Goal: Information Seeking & Learning: Learn about a topic

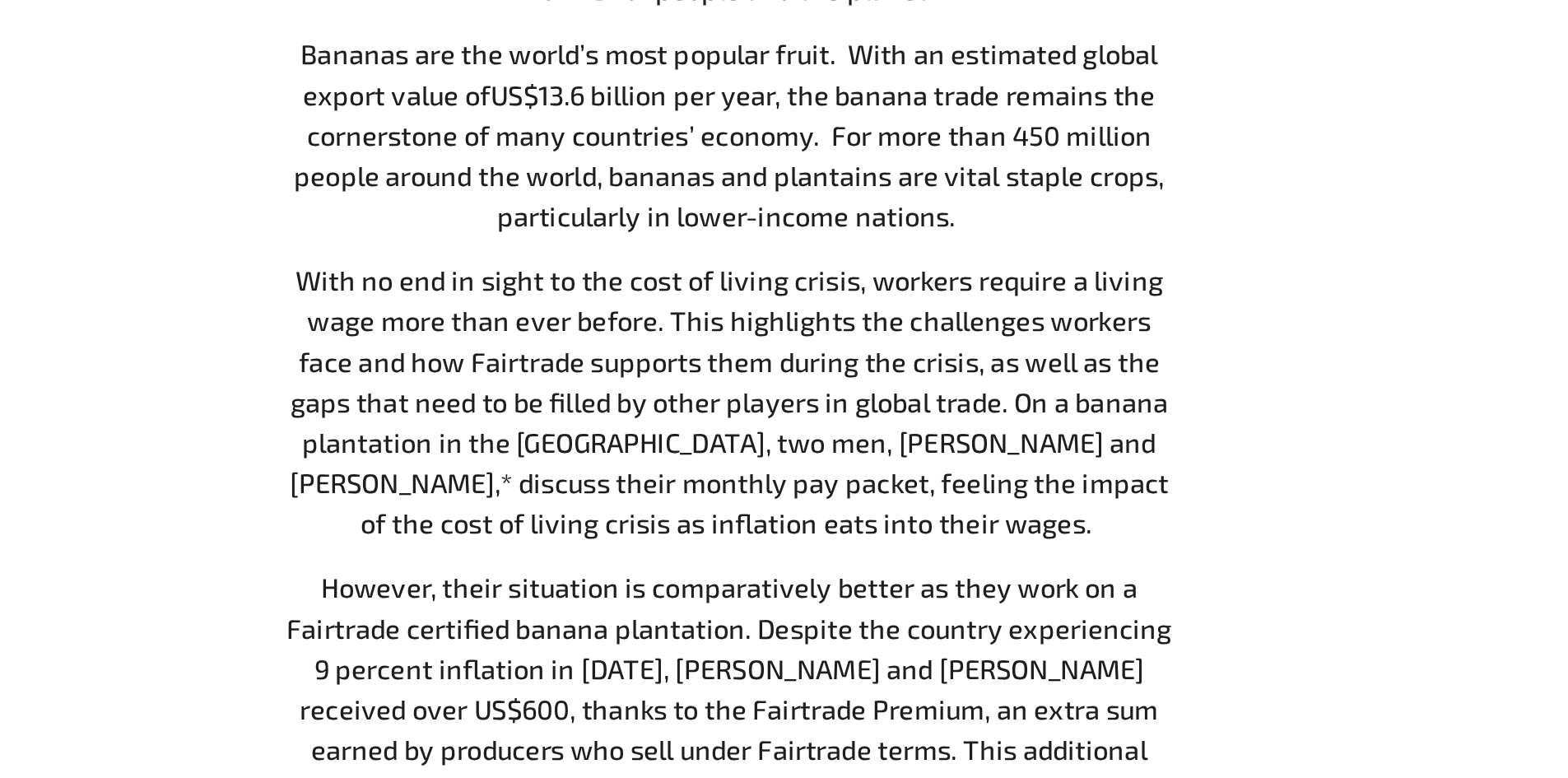
click at [726, 479] on span "With no end in sight to the cost of living crisis, workers require a living wag…" at bounding box center [792, 538] width 483 height 151
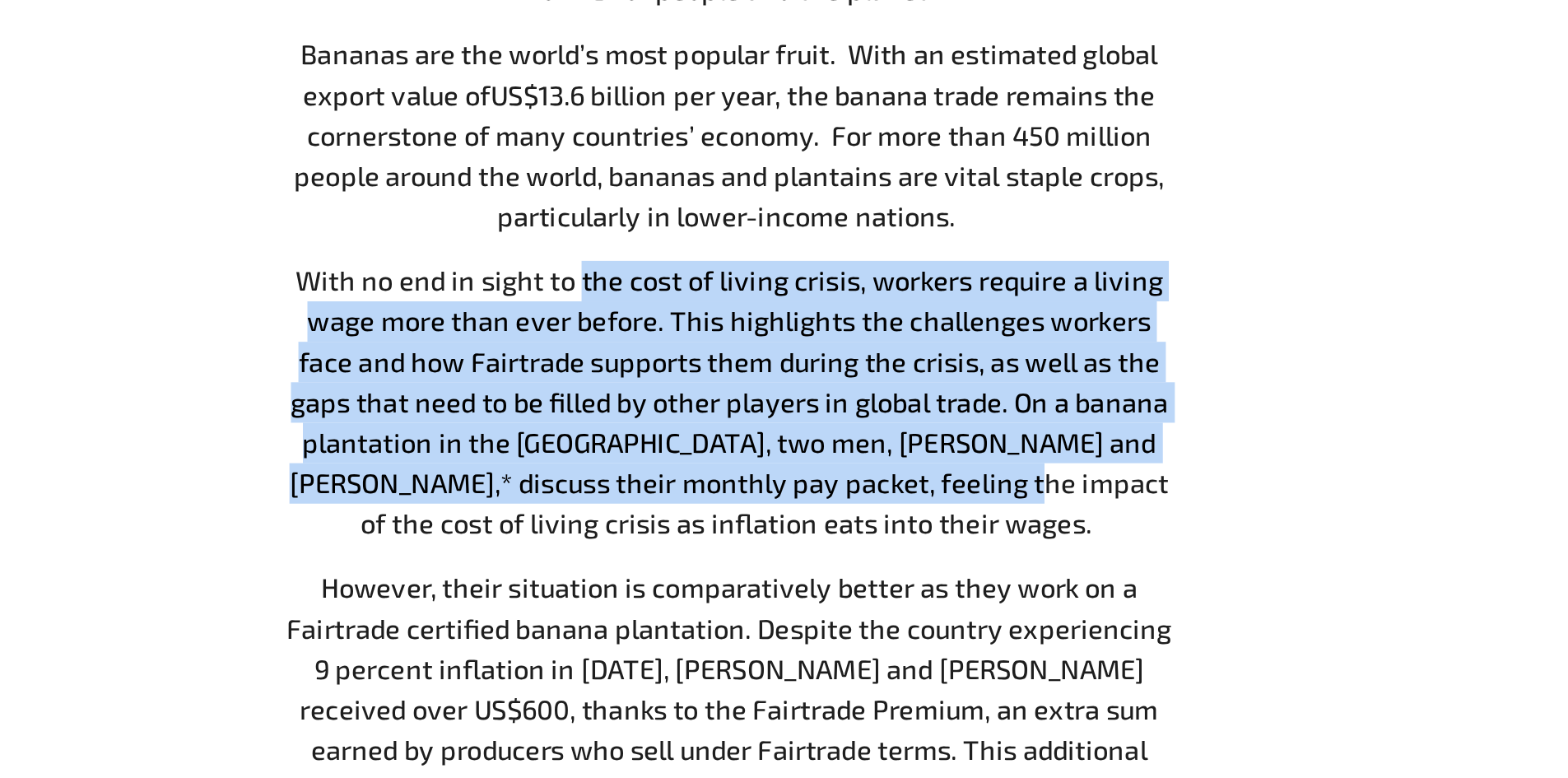
drag, startPoint x: 726, startPoint y: 479, endPoint x: 881, endPoint y: 576, distance: 182.8
click at [881, 576] on span "With no end in sight to the cost of living crisis, workers require a living wag…" at bounding box center [792, 538] width 483 height 151
drag, startPoint x: 881, startPoint y: 576, endPoint x: 731, endPoint y: 471, distance: 183.1
click at [731, 471] on span "With no end in sight to the cost of living crisis, workers require a living wag…" at bounding box center [792, 538] width 483 height 151
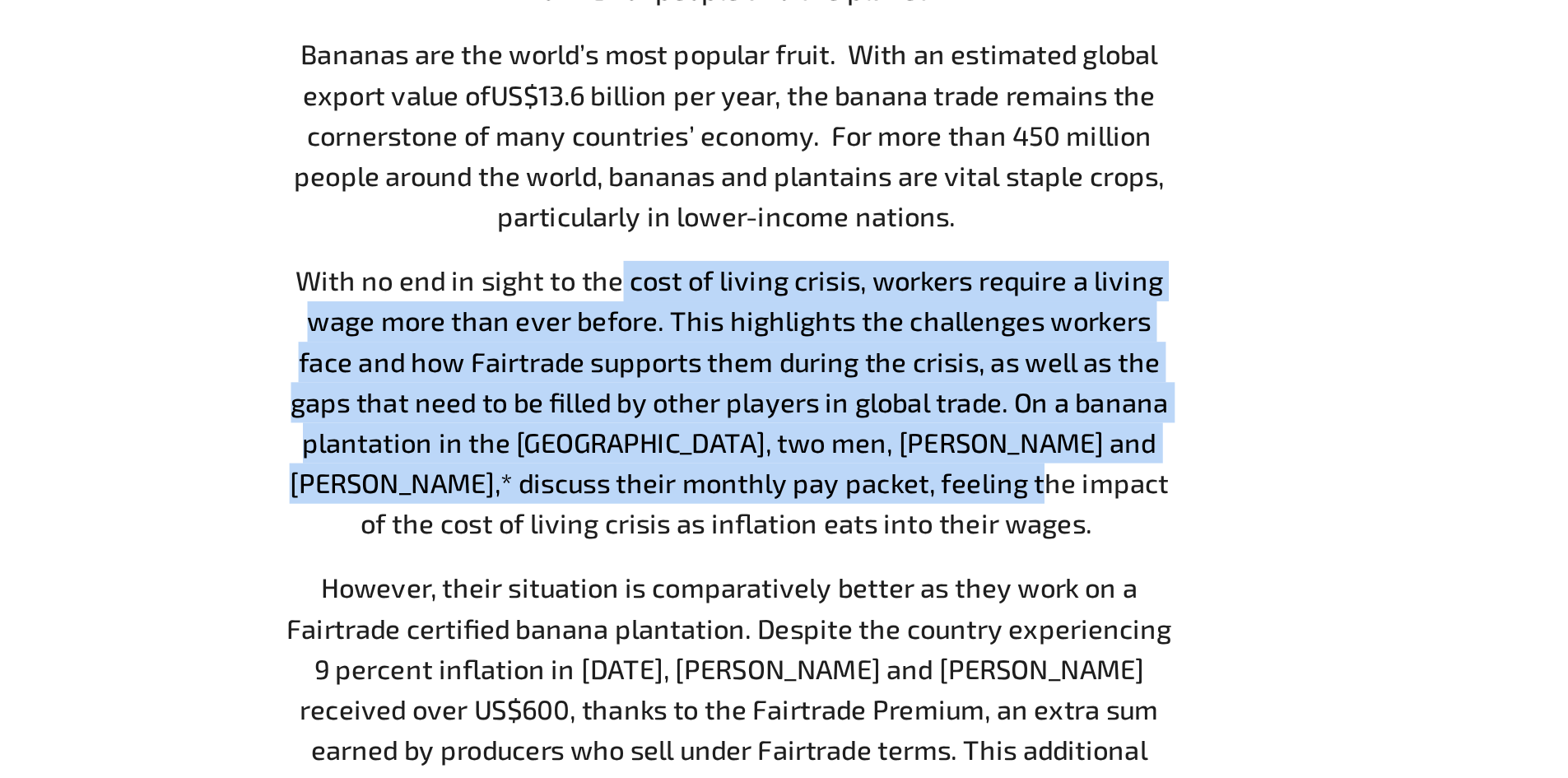
click at [731, 471] on span "With no end in sight to the cost of living crisis, workers require a living wag…" at bounding box center [792, 538] width 483 height 151
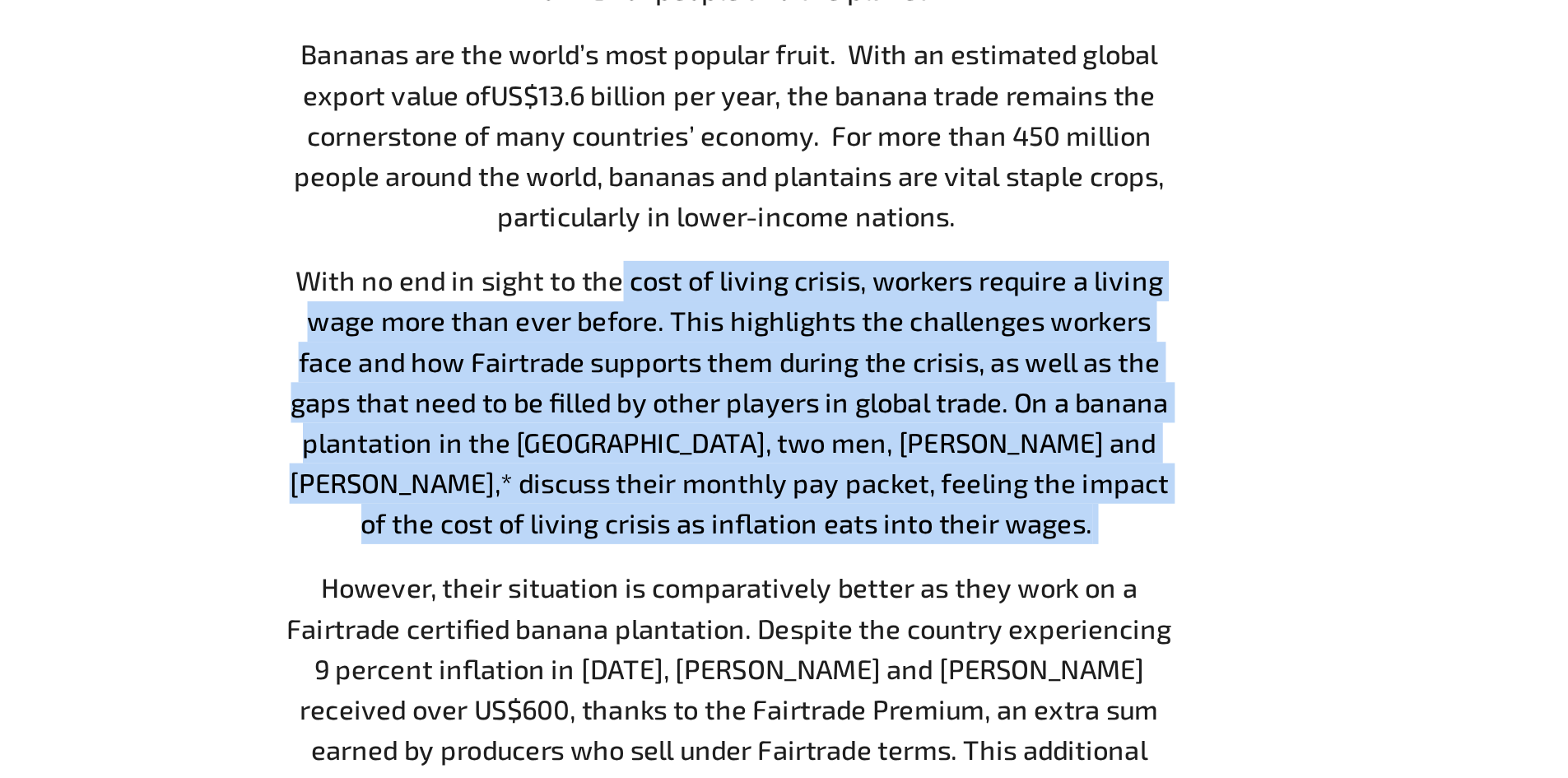
drag, startPoint x: 731, startPoint y: 471, endPoint x: 906, endPoint y: 615, distance: 226.6
click at [906, 615] on p "With no end in sight to the cost of living crisis, workers require a living wag…" at bounding box center [793, 539] width 494 height 155
drag, startPoint x: 906, startPoint y: 615, endPoint x: 497, endPoint y: 457, distance: 438.5
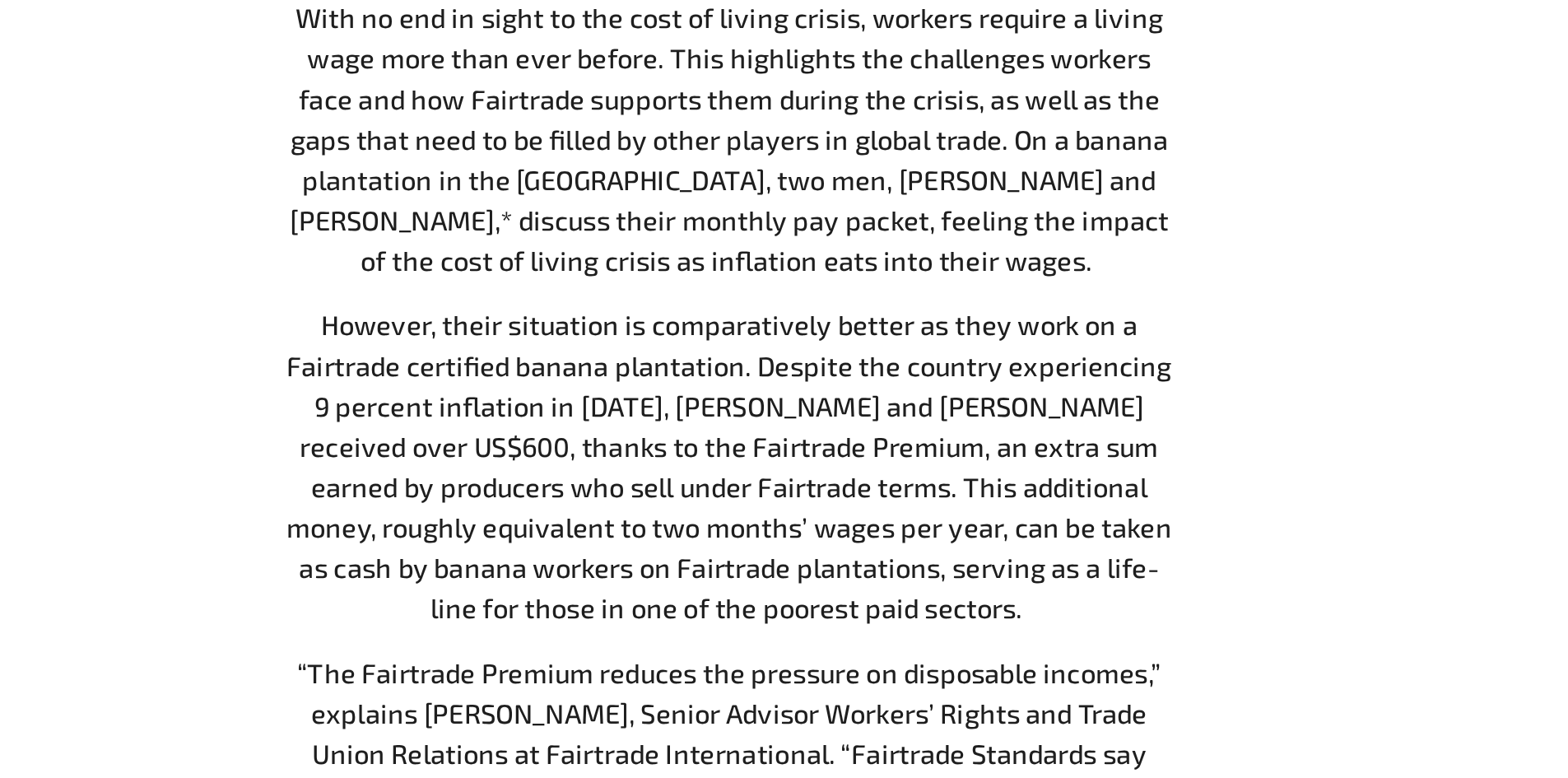
scroll to position [783, 0]
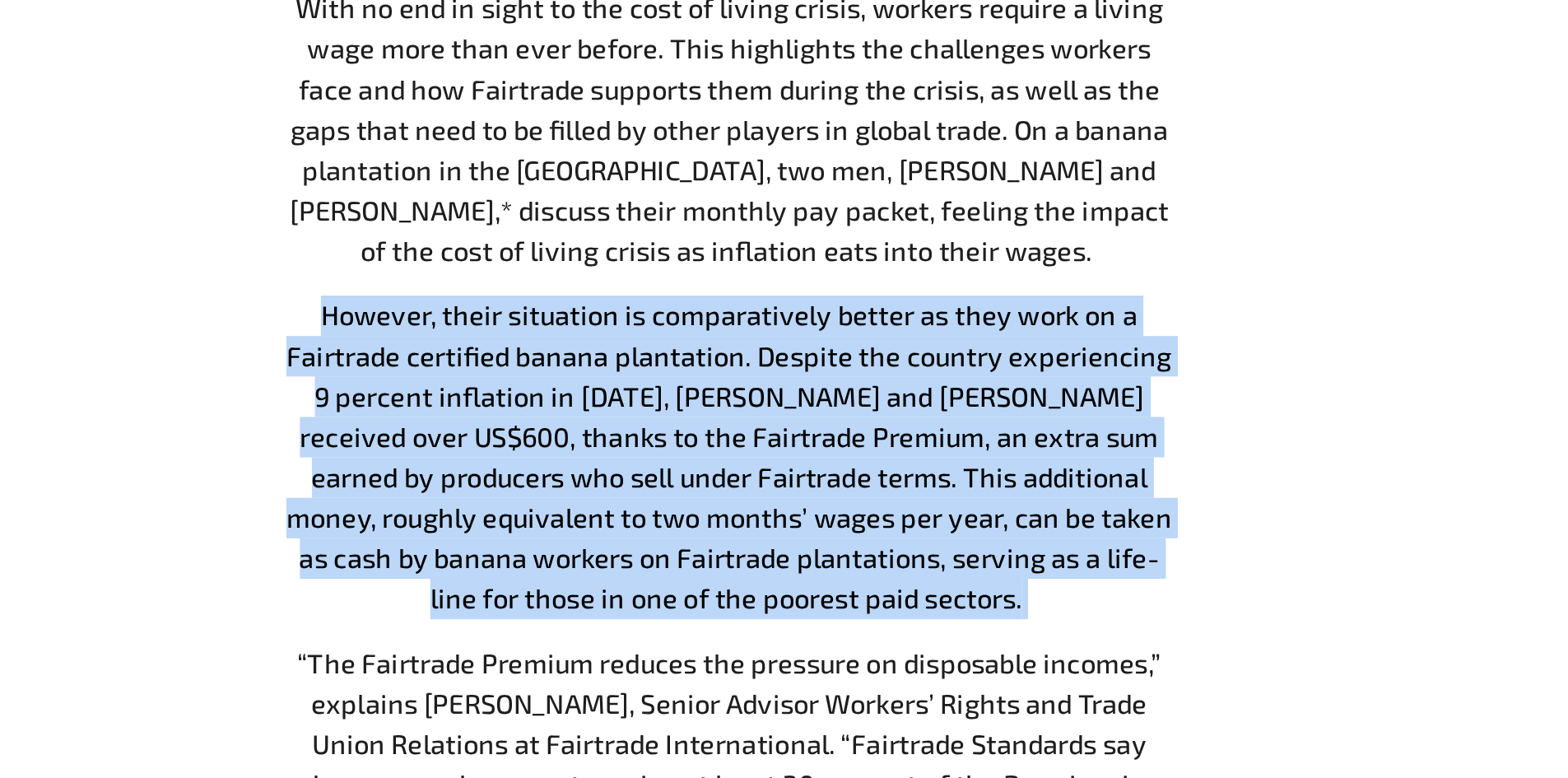
drag, startPoint x: 571, startPoint y: 524, endPoint x: 872, endPoint y: 675, distance: 336.8
click at [872, 675] on p "However, their situation is comparatively better as they work on a Fairtrade ce…" at bounding box center [793, 601] width 494 height 177
drag, startPoint x: 872, startPoint y: 675, endPoint x: 607, endPoint y: 522, distance: 306.0
click at [607, 522] on p "However, their situation is comparatively better as they work on a Fairtrade ce…" at bounding box center [793, 601] width 494 height 177
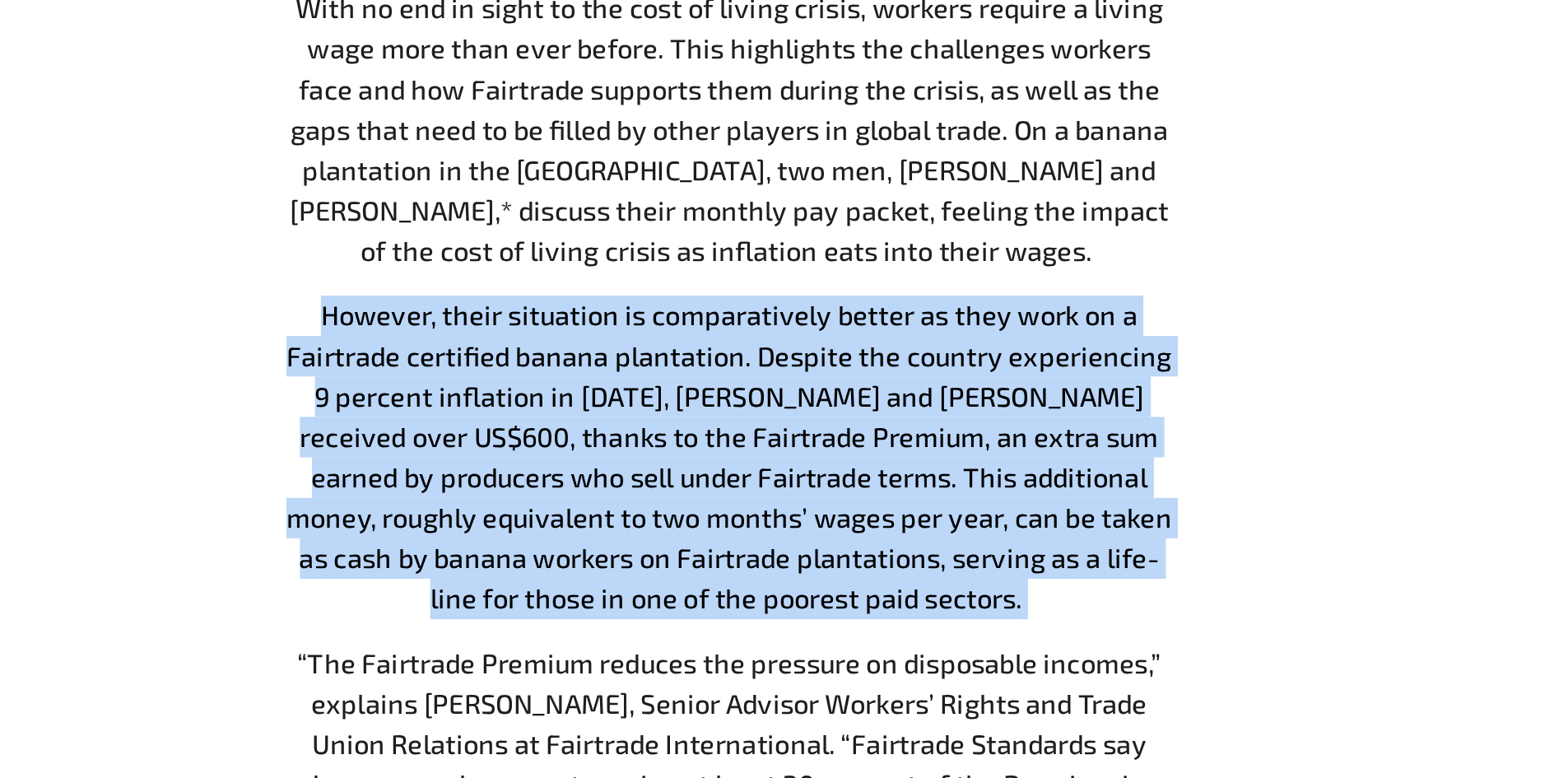
click at [607, 522] on span "However, their situation is comparatively better as they work on a Fairtrade ce…" at bounding box center [792, 601] width 486 height 173
drag, startPoint x: 607, startPoint y: 522, endPoint x: 937, endPoint y: 682, distance: 366.7
click at [937, 682] on p "However, their situation is comparatively better as they work on a Fairtrade ce…" at bounding box center [793, 601] width 494 height 177
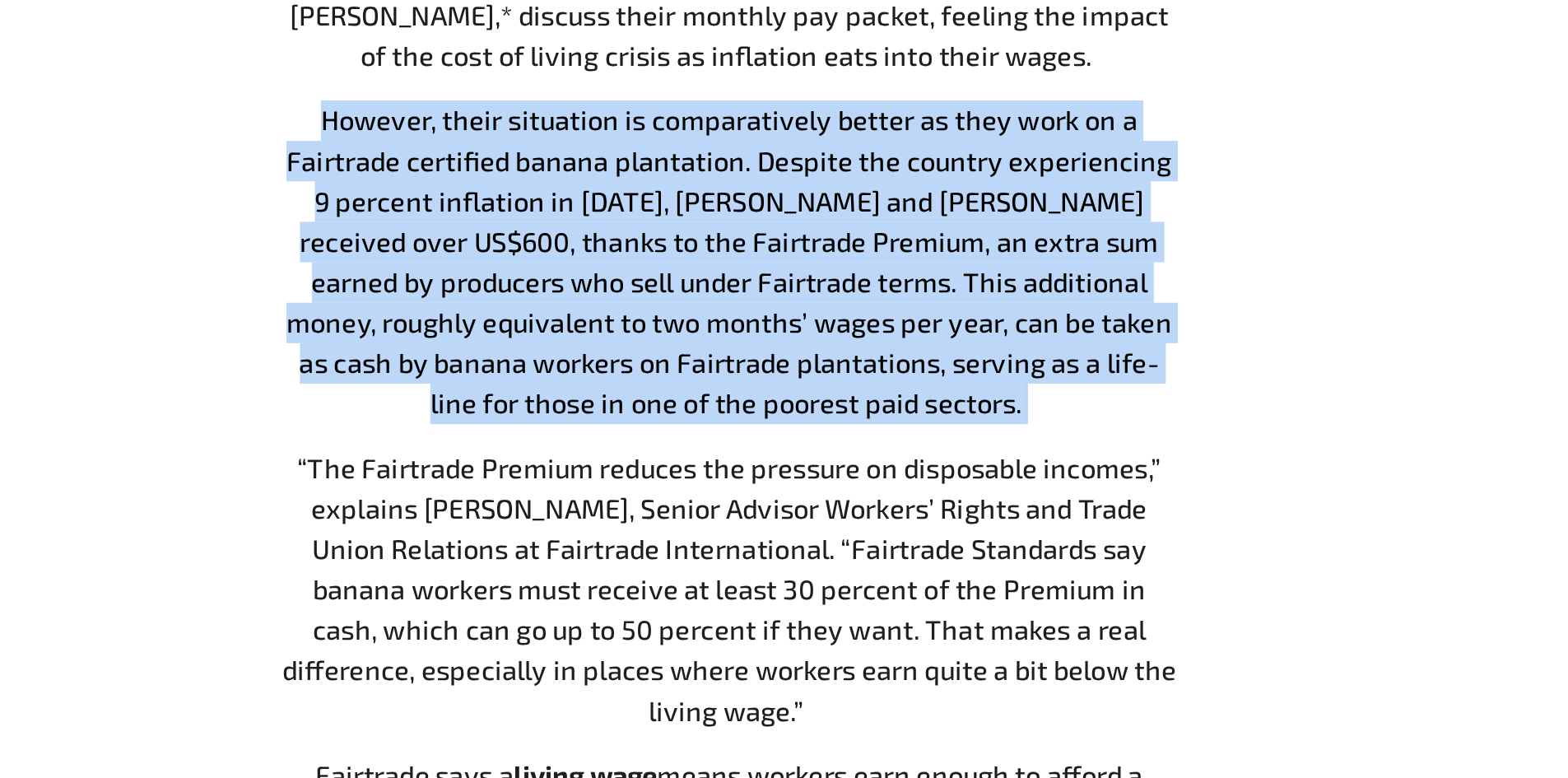
scroll to position [945, 0]
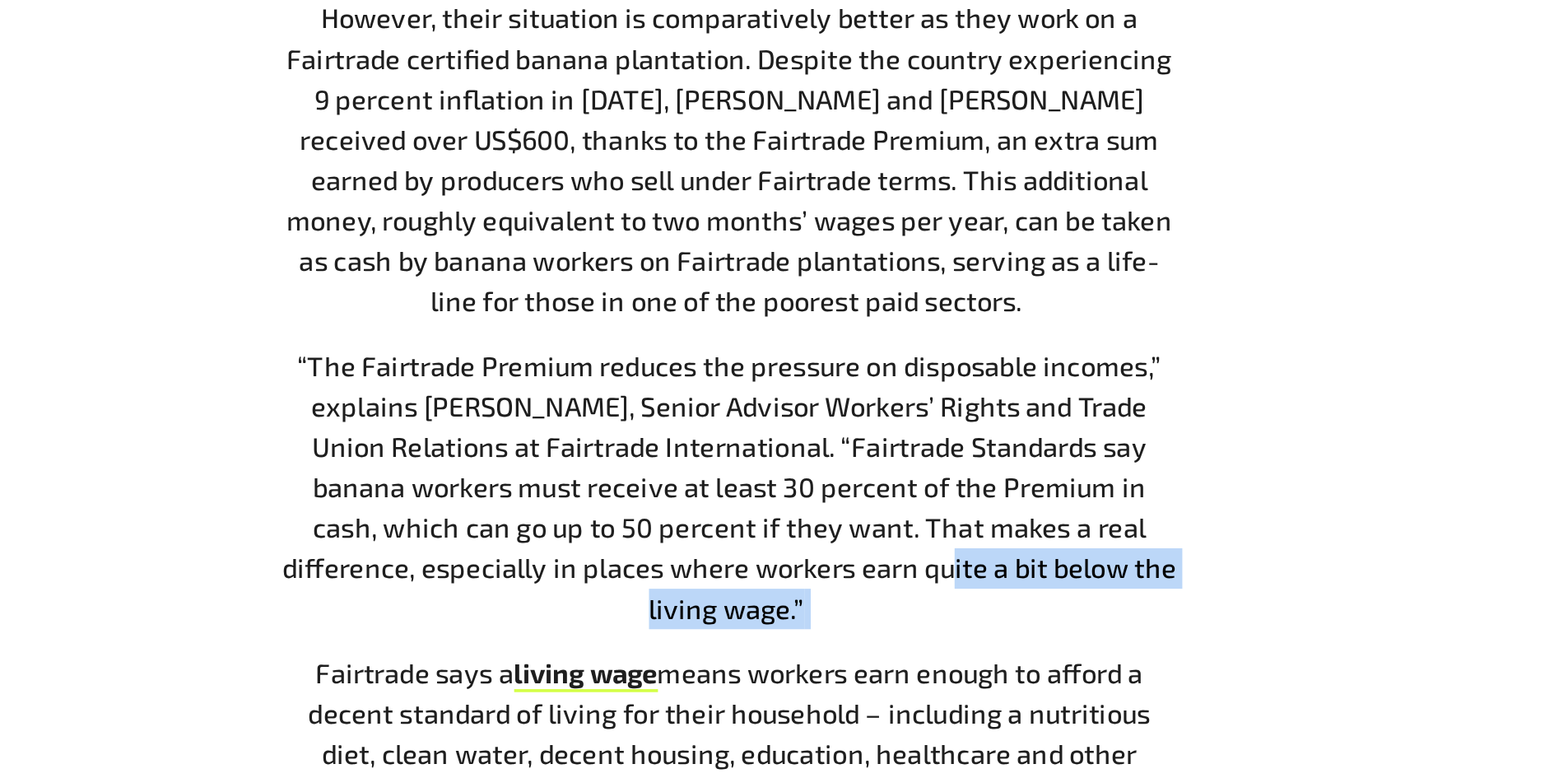
drag, startPoint x: 866, startPoint y: 690, endPoint x: 821, endPoint y: 663, distance: 52.5
click at [821, 663] on p "“The Fairtrade Premium reduces the pressure on disposable incomes,” explains [P…" at bounding box center [793, 618] width 494 height 155
click at [823, 671] on p "“The Fairtrade Premium reduces the pressure on disposable incomes,” explains [P…" at bounding box center [793, 618] width 494 height 155
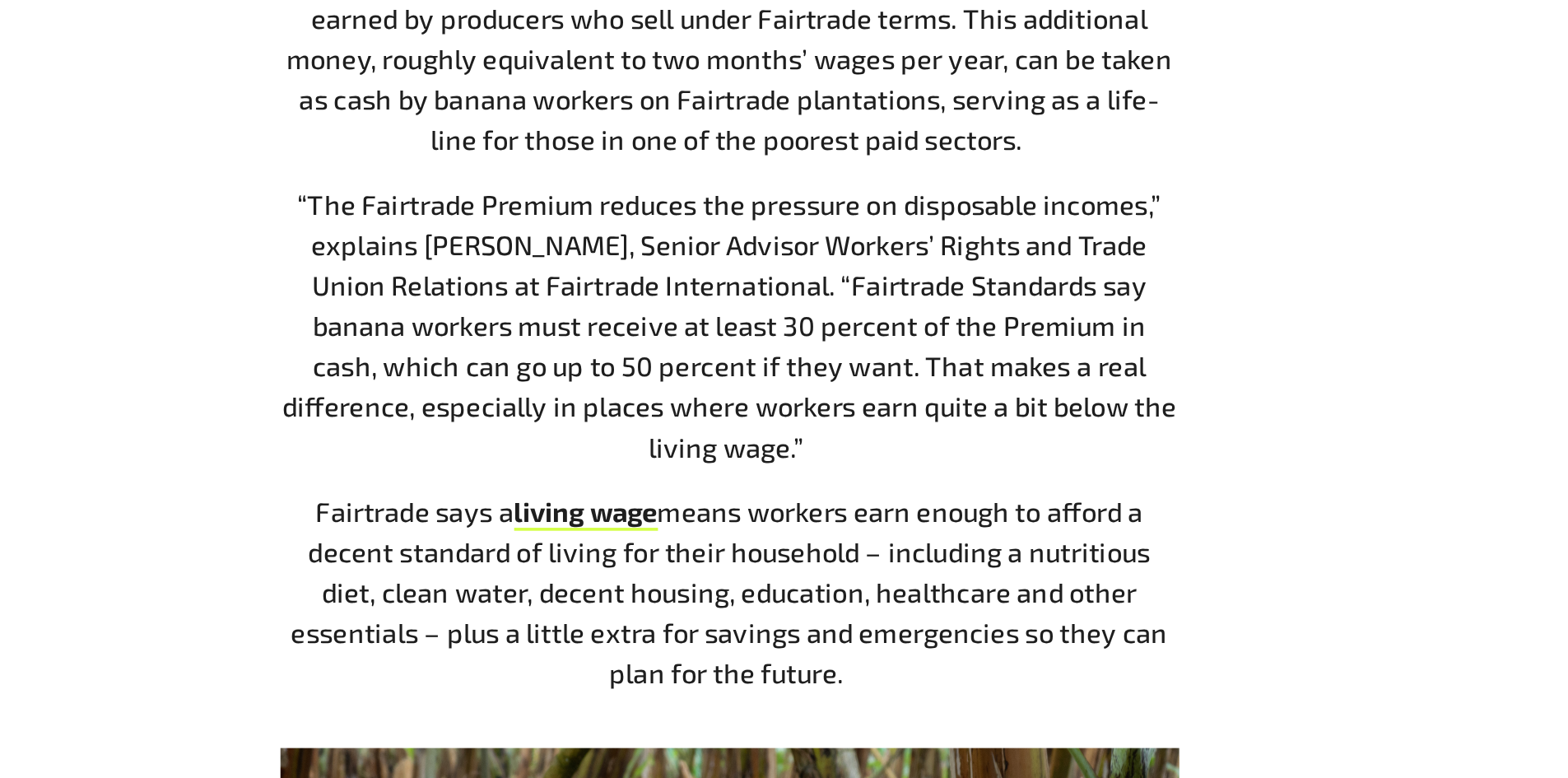
scroll to position [1041, 0]
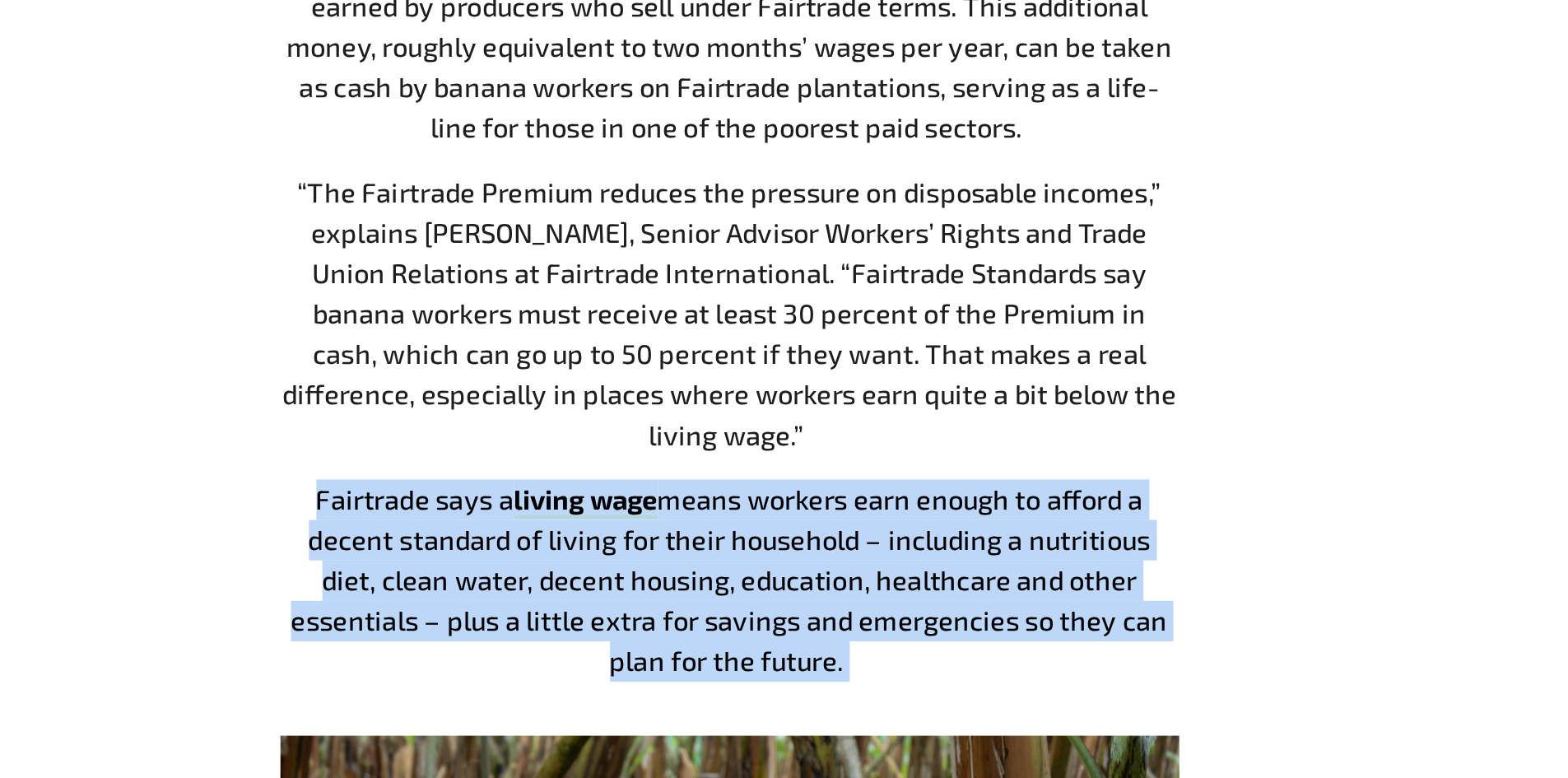
drag, startPoint x: 826, startPoint y: 714, endPoint x: 547, endPoint y: 618, distance: 295.1
click at [547, 618] on p "Fairtrade says a living wage means workers earn enough to afford a decent stand…" at bounding box center [793, 668] width 494 height 112
click at [685, 646] on span "means workers earn enough to afford a decent standard of living for their house…" at bounding box center [792, 667] width 481 height 107
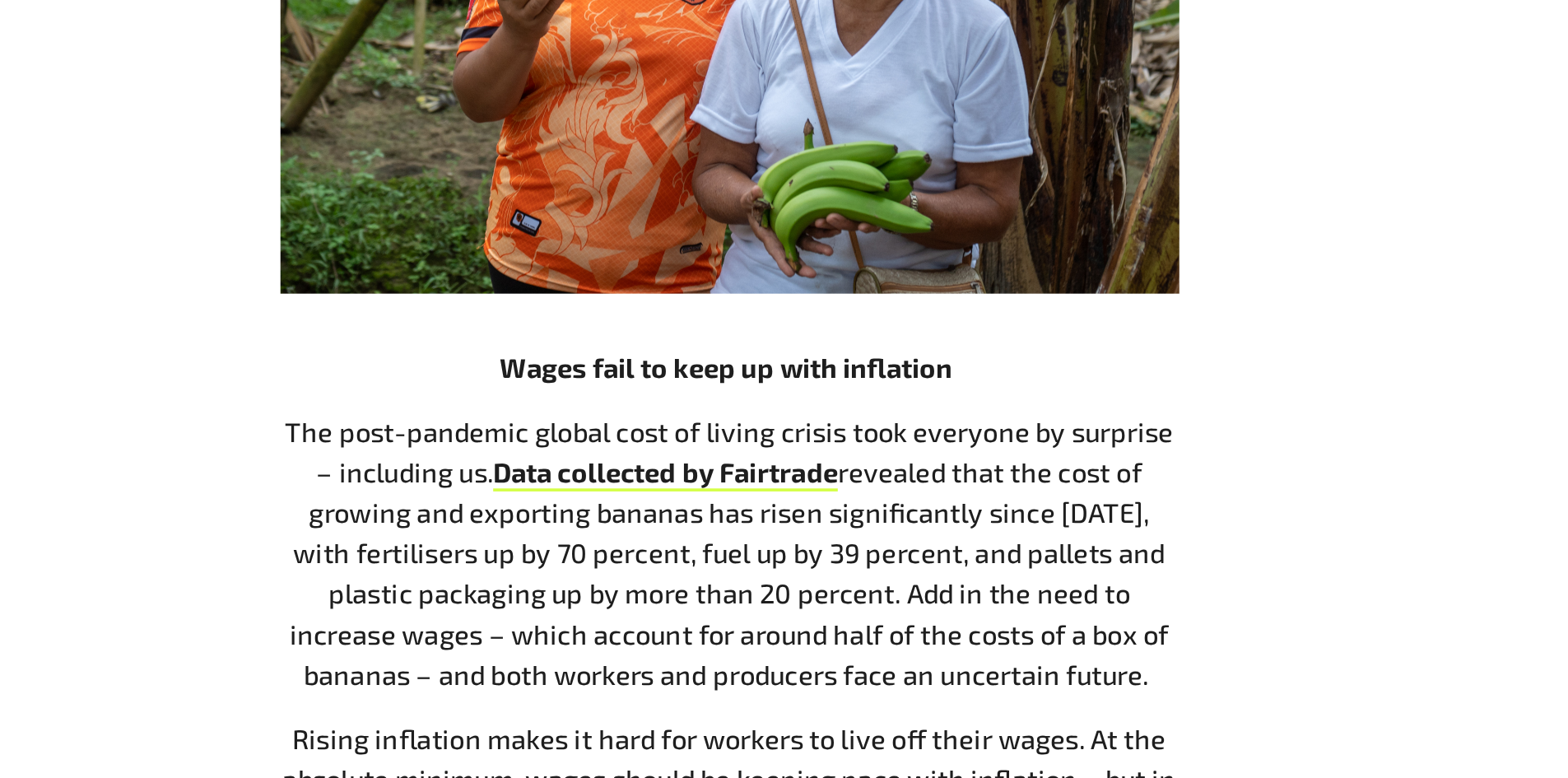
scroll to position [1621, 0]
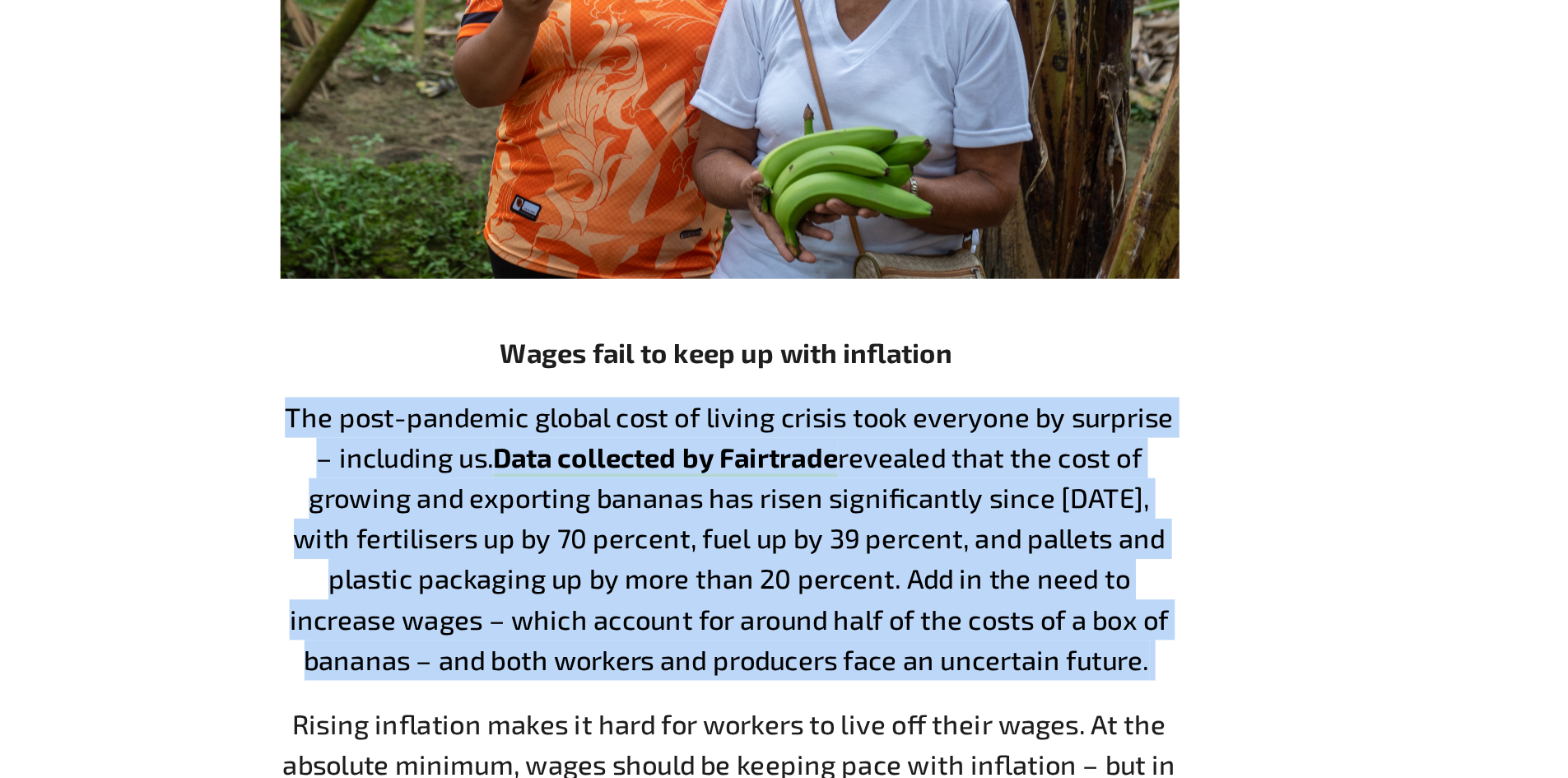
drag, startPoint x: 550, startPoint y: 579, endPoint x: 991, endPoint y: 716, distance: 461.8
click at [991, 716] on p "The post-pandemic global cost of living crisis took everyone by surprise – incl…" at bounding box center [793, 646] width 494 height 155
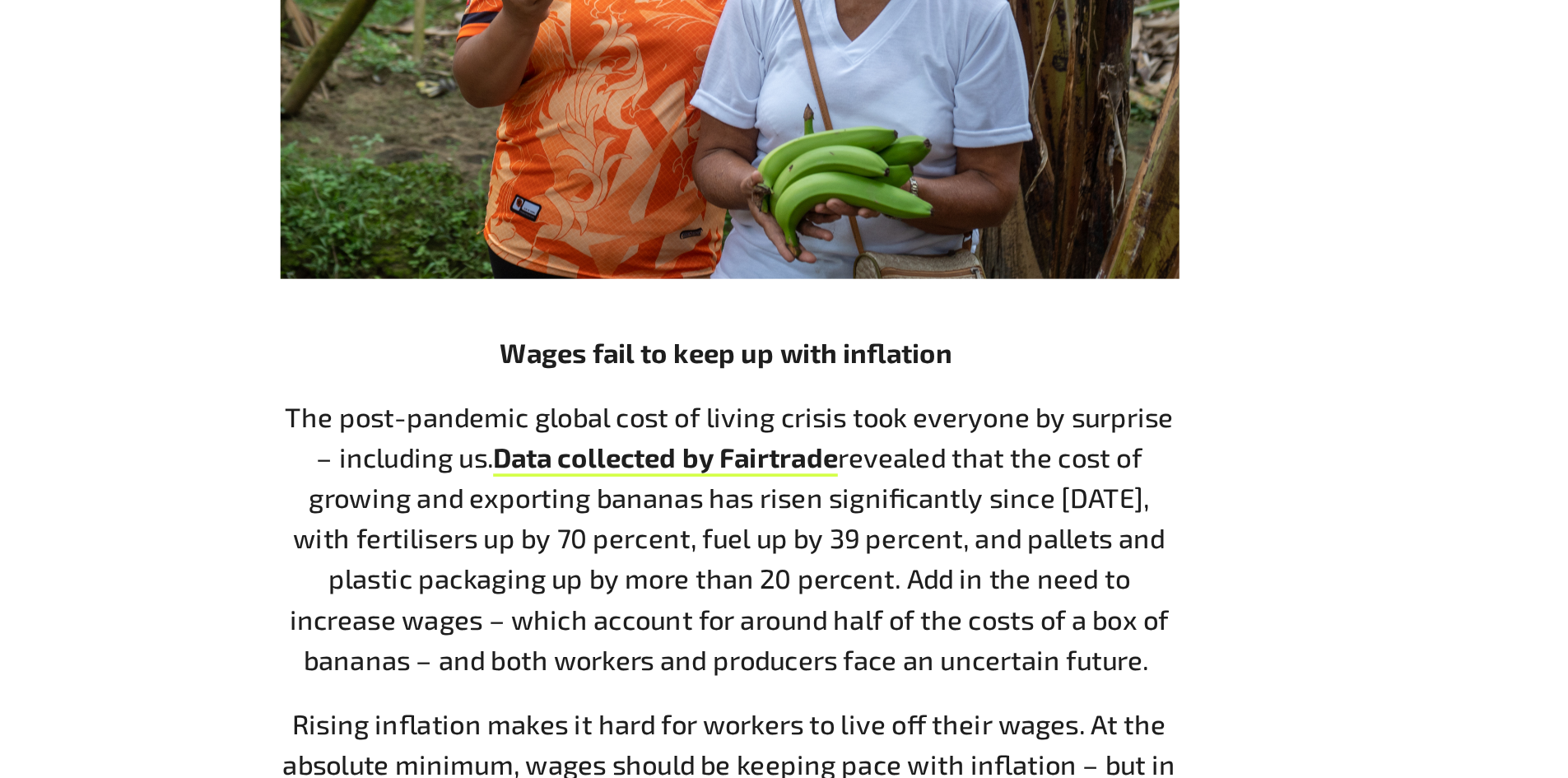
click at [991, 716] on p "The post-pandemic global cost of living crisis took everyone by surprise – incl…" at bounding box center [793, 646] width 494 height 155
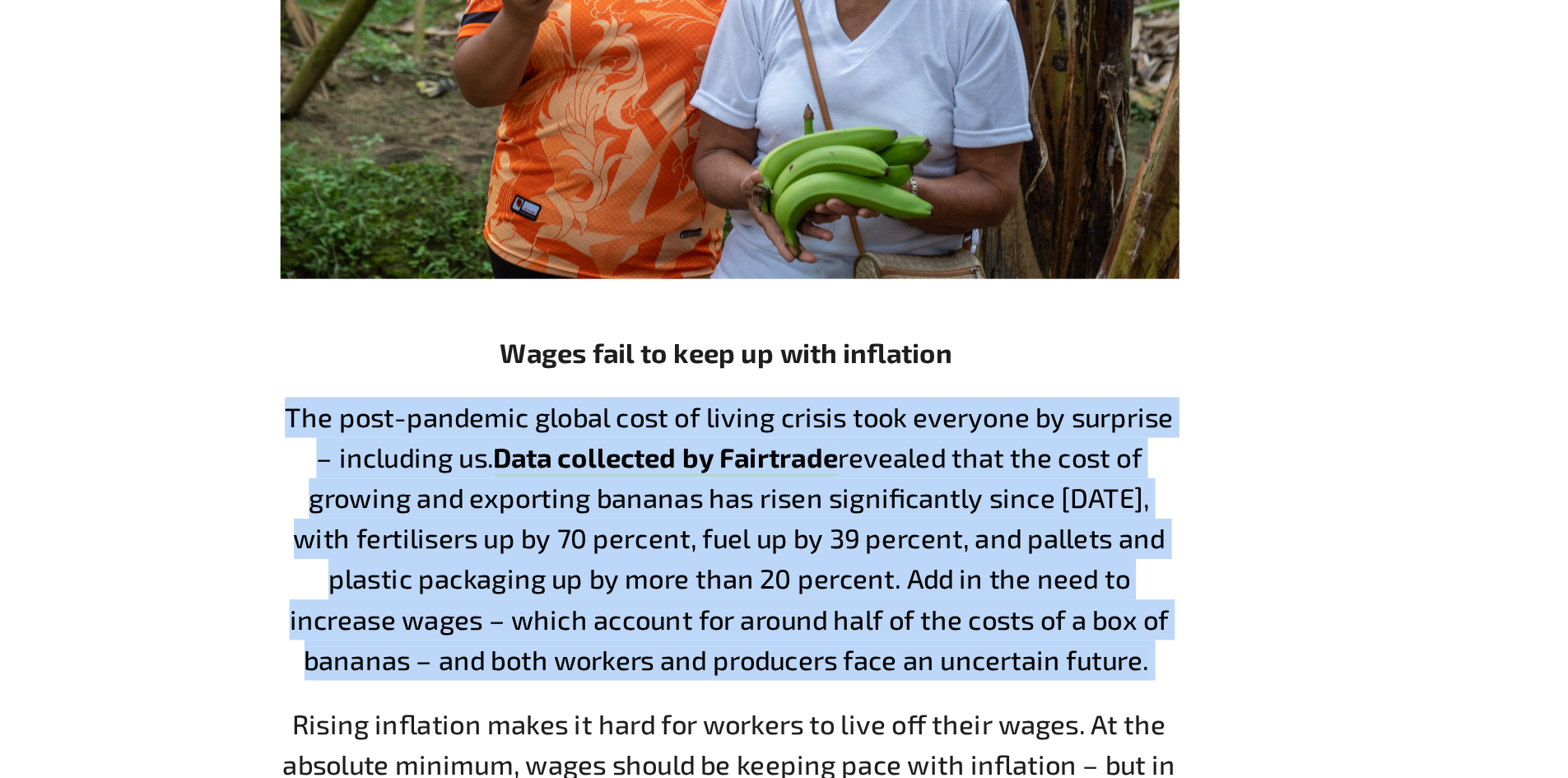
click at [991, 716] on p "The post-pandemic global cost of living crisis took everyone by surprise – incl…" at bounding box center [793, 646] width 494 height 155
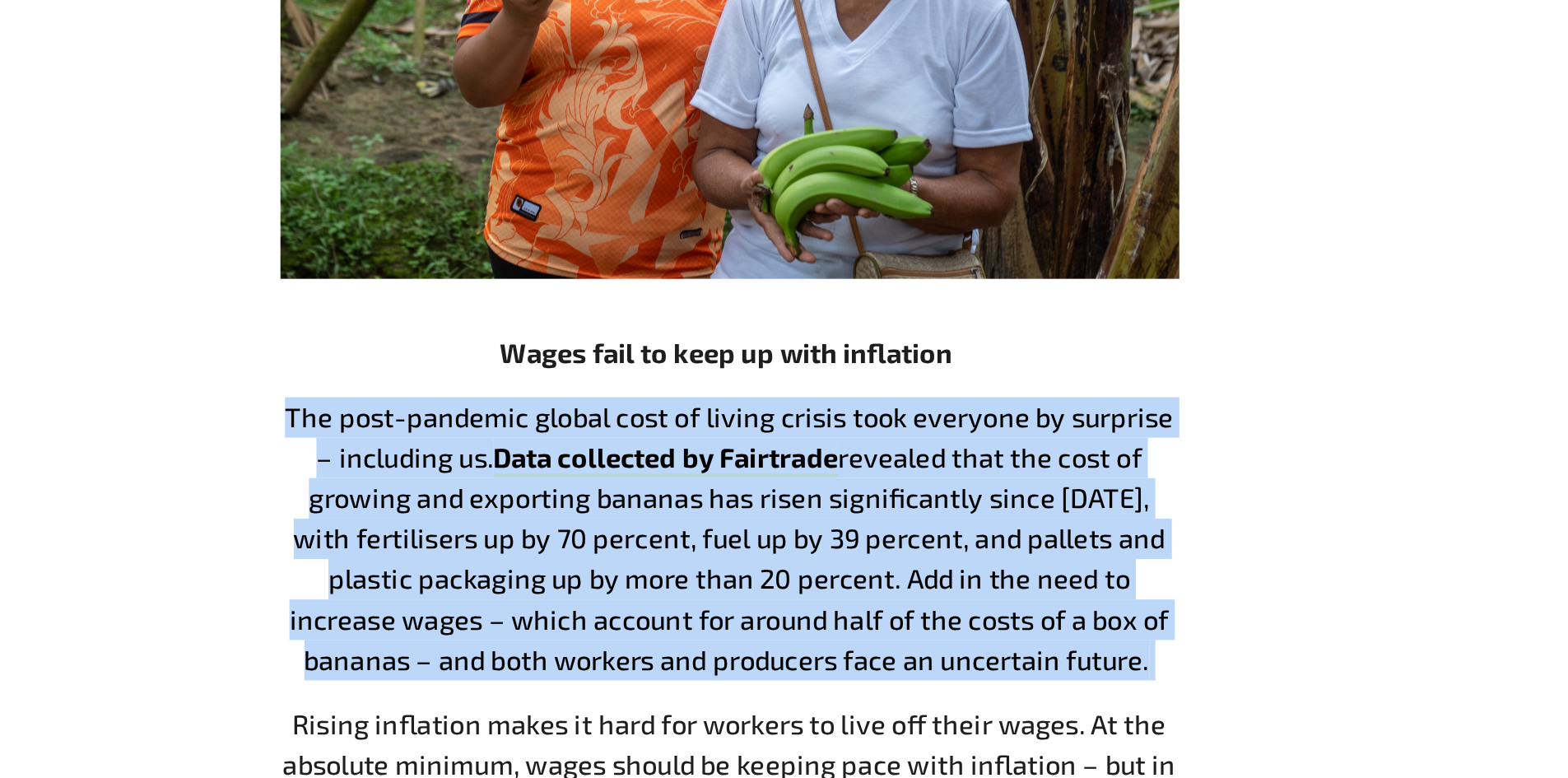
click at [991, 716] on p "The post-pandemic global cost of living crisis took everyone by surprise – incl…" at bounding box center [793, 646] width 494 height 155
click at [900, 607] on span "revealed that the cost of growing and exporting bananas has risen significantly…" at bounding box center [792, 656] width 483 height 130
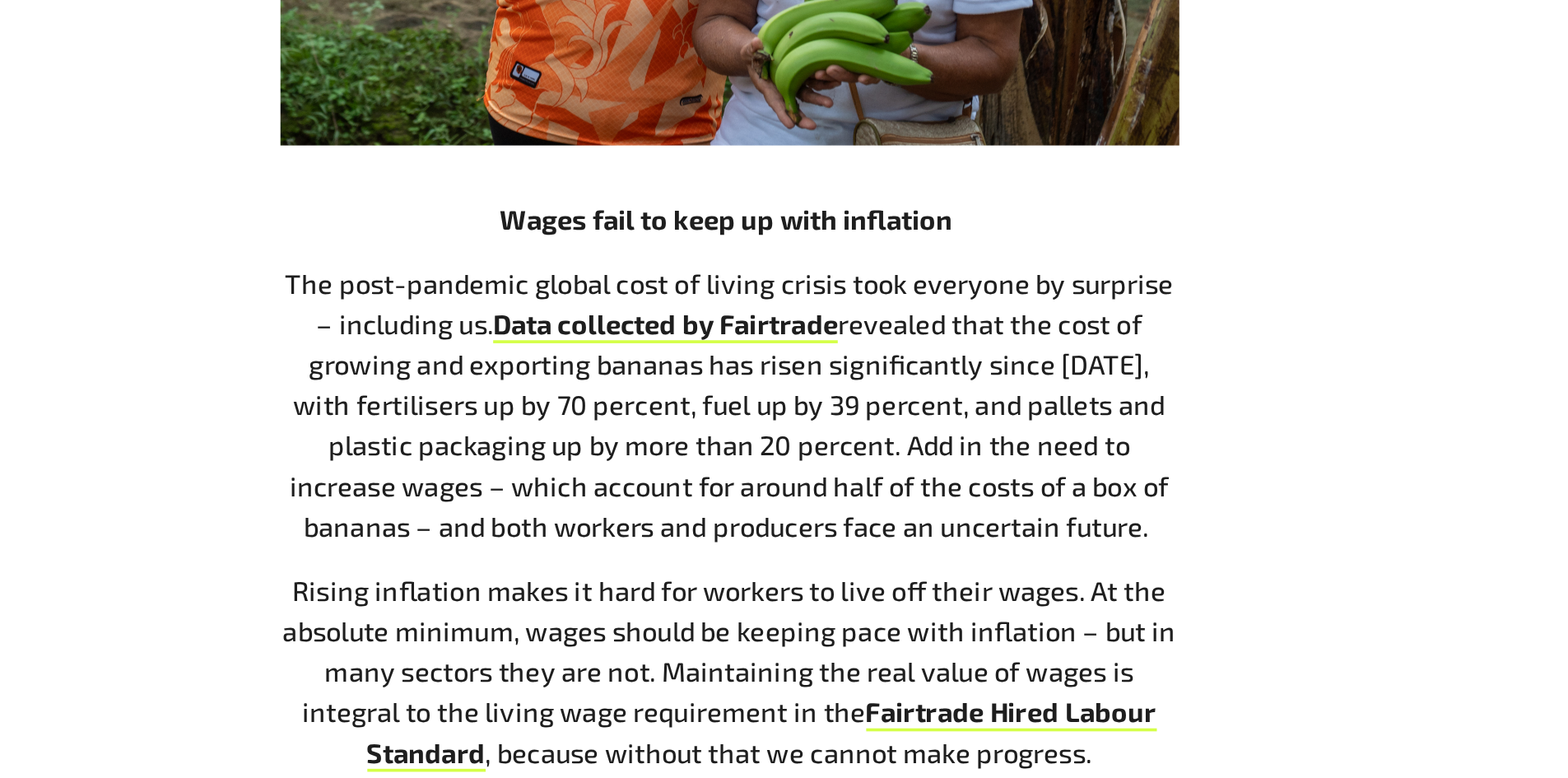
scroll to position [1749, 0]
